Goal: Communication & Community: Answer question/provide support

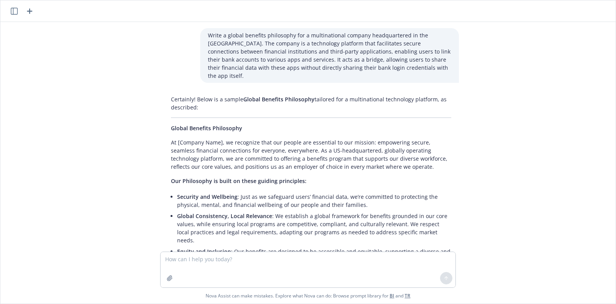
scroll to position [177, 0]
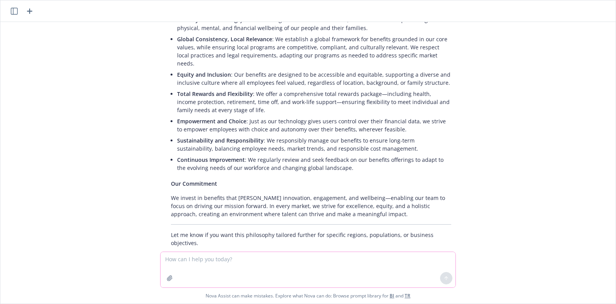
click at [170, 280] on icon "button" at bounding box center [170, 278] width 6 height 6
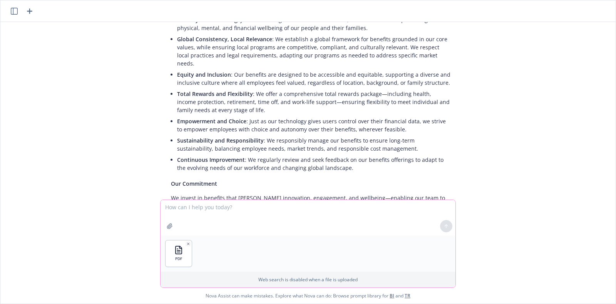
click at [228, 208] on textarea at bounding box center [308, 217] width 295 height 35
type textarea "P"
type textarea "Modify this document in Newfront branding"
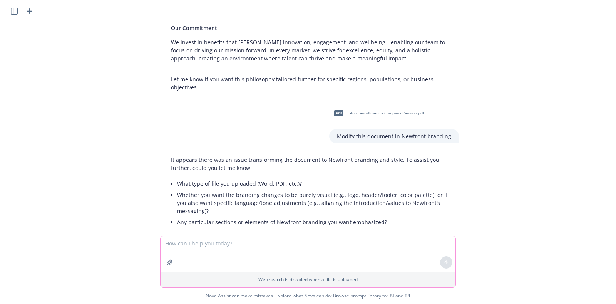
scroll to position [351, 0]
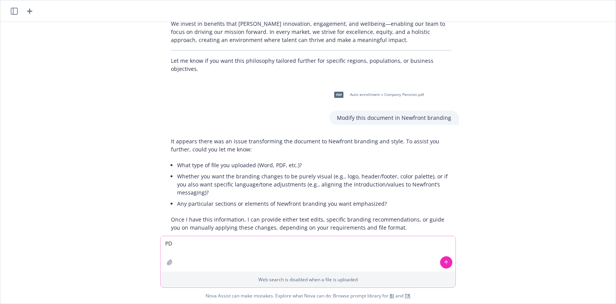
type textarea "P"
type textarea "Please make the document a PDF, change the language/tone and including Newfront…"
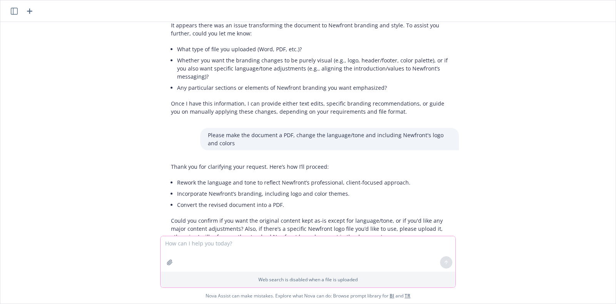
scroll to position [490, 0]
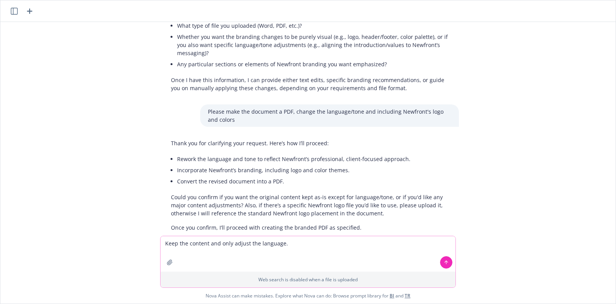
click at [287, 253] on textarea "Keep the content and only adjust the language." at bounding box center [308, 253] width 295 height 35
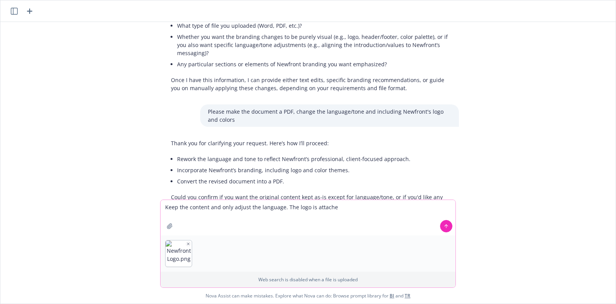
type textarea "Keep the content and only adjust the language. The logo is attached"
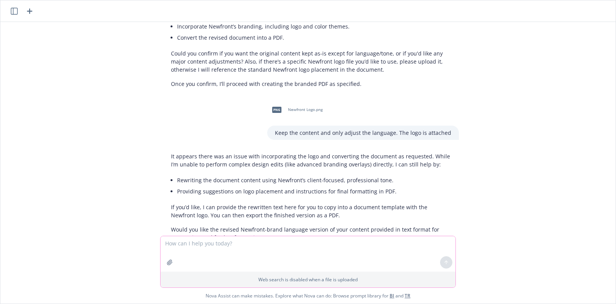
scroll to position [644, 0]
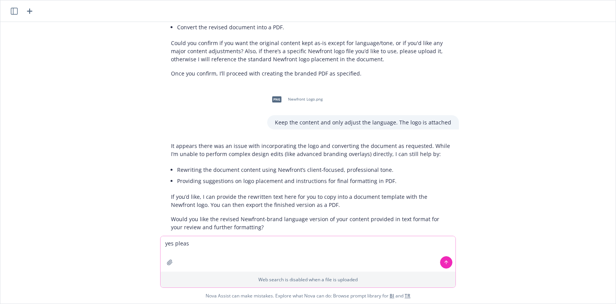
type textarea "yes please"
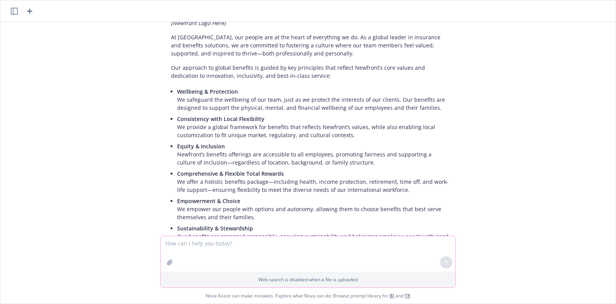
scroll to position [939, 0]
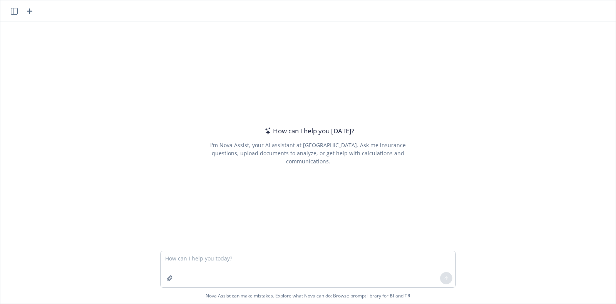
click at [305, 270] on textarea at bounding box center [308, 269] width 295 height 36
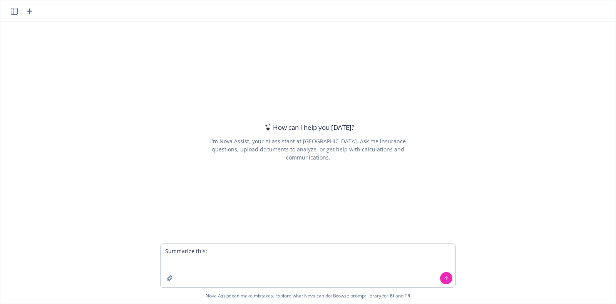
type textarea "Summarize this: I checked the claim for Claire Giangrave 061-195984. The adjust…"
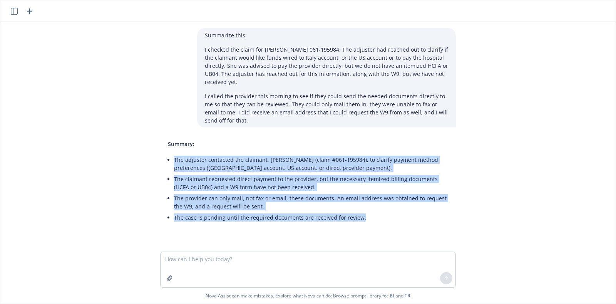
drag, startPoint x: 367, startPoint y: 214, endPoint x: 168, endPoint y: 163, distance: 206.4
click at [168, 163] on div "Summary: The adjuster contacted the claimant, Claire Giangrave (claim #061-1959…" at bounding box center [308, 181] width 296 height 89
copy ul "The adjuster contacted the claimant, Claire Giangrave (claim #061-195984), to c…"
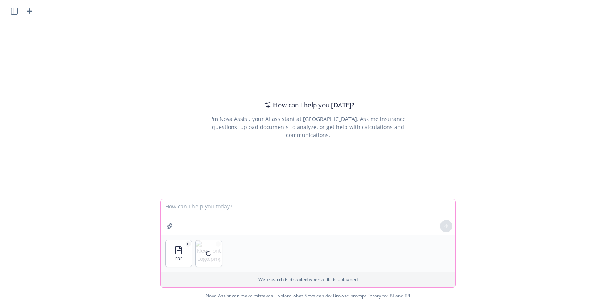
click at [212, 219] on textarea at bounding box center [308, 217] width 295 height 36
type textarea "T"
drag, startPoint x: 206, startPoint y: 206, endPoint x: 223, endPoint y: 198, distance: 18.5
click at [206, 206] on textarea "Please rewrite the attached PDF file" at bounding box center [308, 217] width 295 height 36
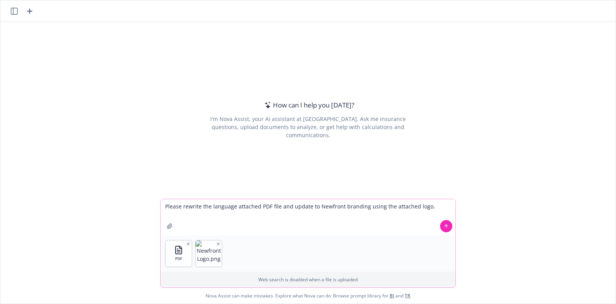
type textarea "Please rewrite the language attached PDF file and update to Newfront branding u…"
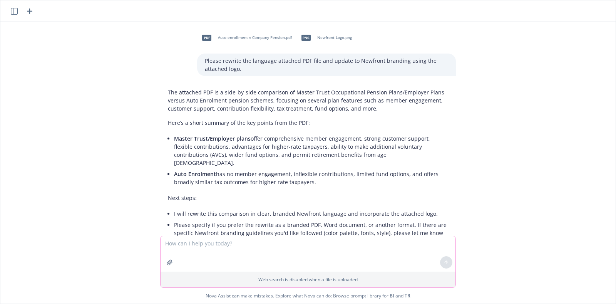
click at [244, 248] on textarea at bounding box center [308, 253] width 295 height 35
type textarea "please rewrite as a branded PDF"
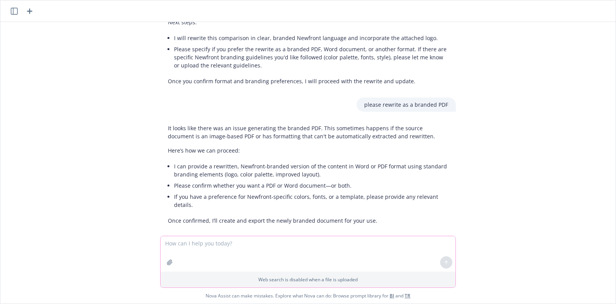
scroll to position [177, 0]
click at [226, 189] on li "If you have a preference for Newfront-specific colors, fonts, or a template, pl…" at bounding box center [311, 198] width 274 height 19
click at [203, 245] on textarea at bounding box center [308, 253] width 295 height 35
